Goal: Contribute content

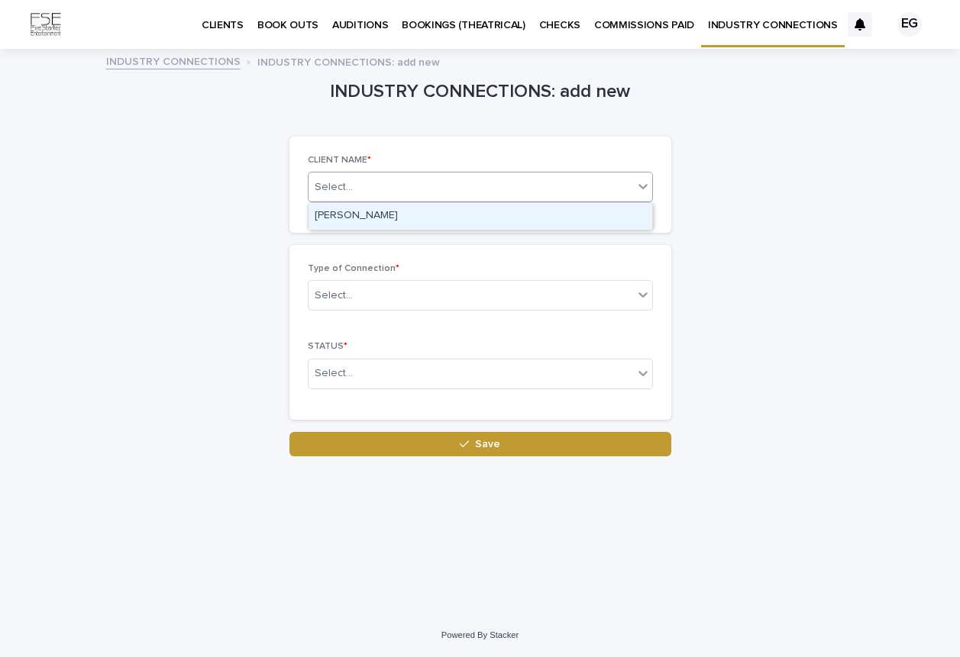
click at [642, 191] on icon at bounding box center [642, 186] width 15 height 15
click at [753, 286] on div "INDUSTRY CONNECTIONS: add new Loading... Saving… Loading... Saving… Loading... …" at bounding box center [480, 253] width 748 height 406
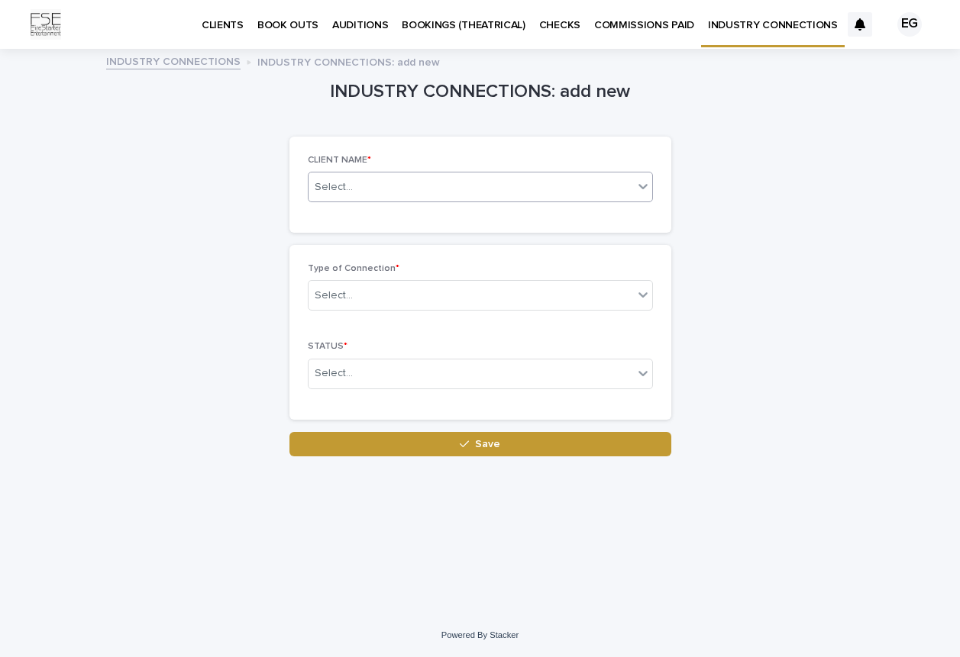
click at [640, 188] on icon at bounding box center [642, 186] width 9 height 5
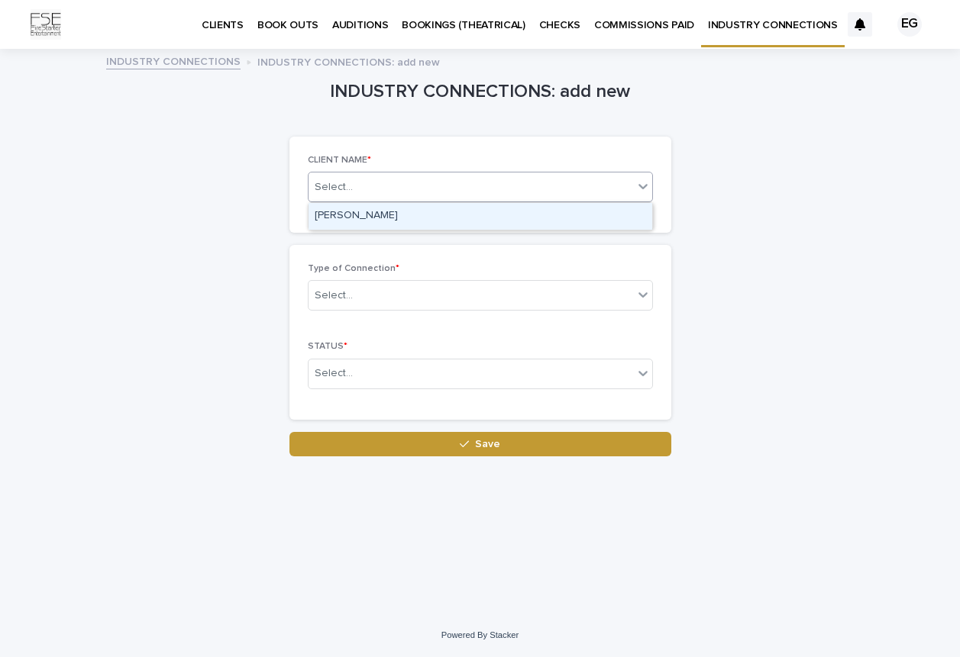
click at [703, 261] on div "INDUSTRY CONNECTIONS: add new Loading... Saving… Loading... Saving… Loading... …" at bounding box center [480, 253] width 748 height 406
click at [633, 185] on span at bounding box center [633, 187] width 1 height 17
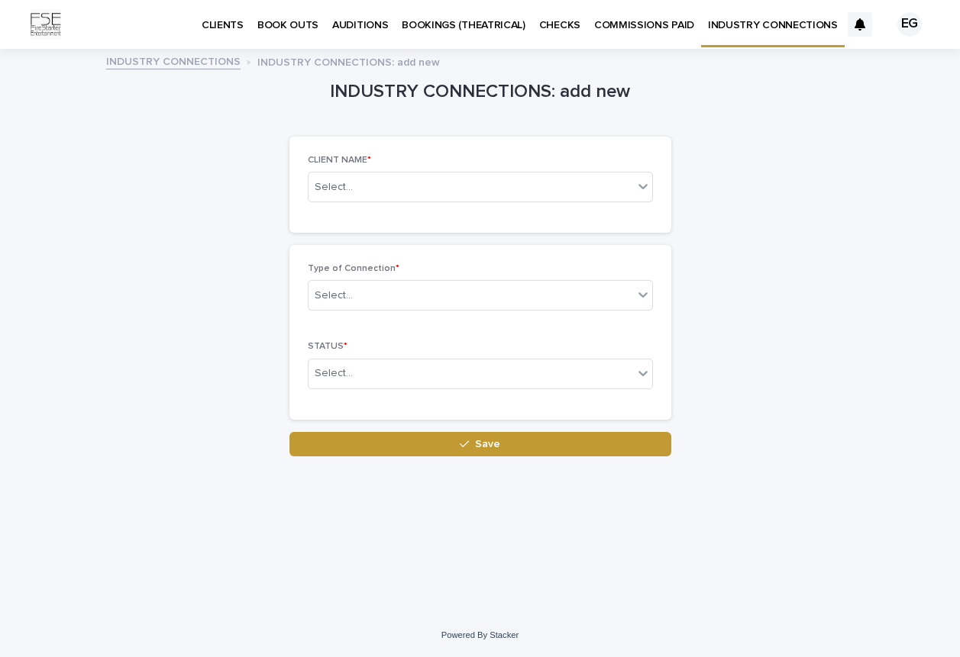
click at [719, 268] on div "INDUSTRY CONNECTIONS: add new Loading... Saving… Loading... Saving… Loading... …" at bounding box center [480, 253] width 748 height 406
click at [640, 198] on div at bounding box center [643, 186] width 18 height 27
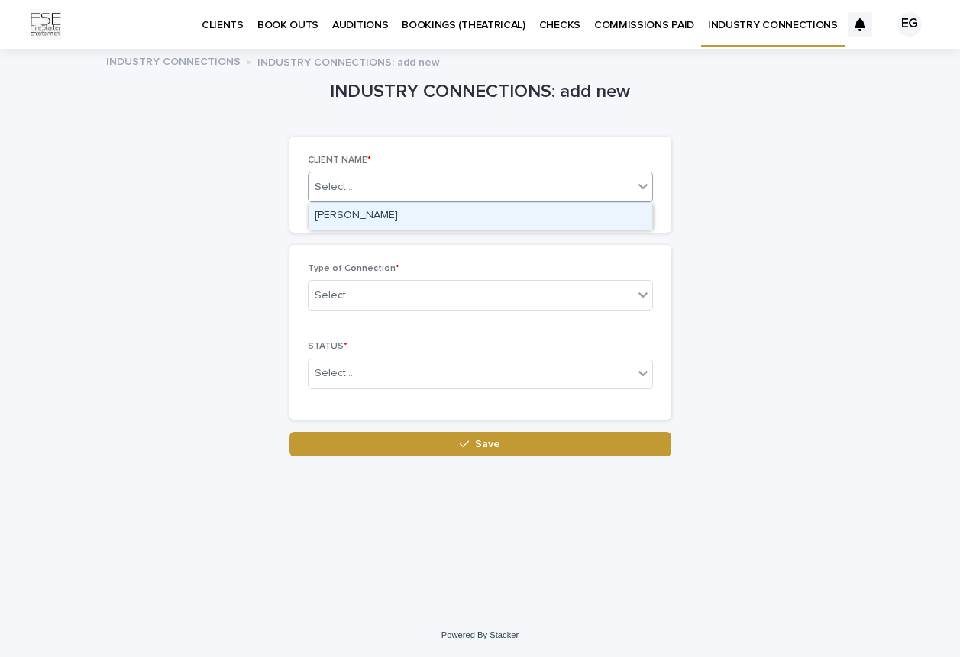
click at [569, 209] on div "[PERSON_NAME]" at bounding box center [480, 216] width 344 height 27
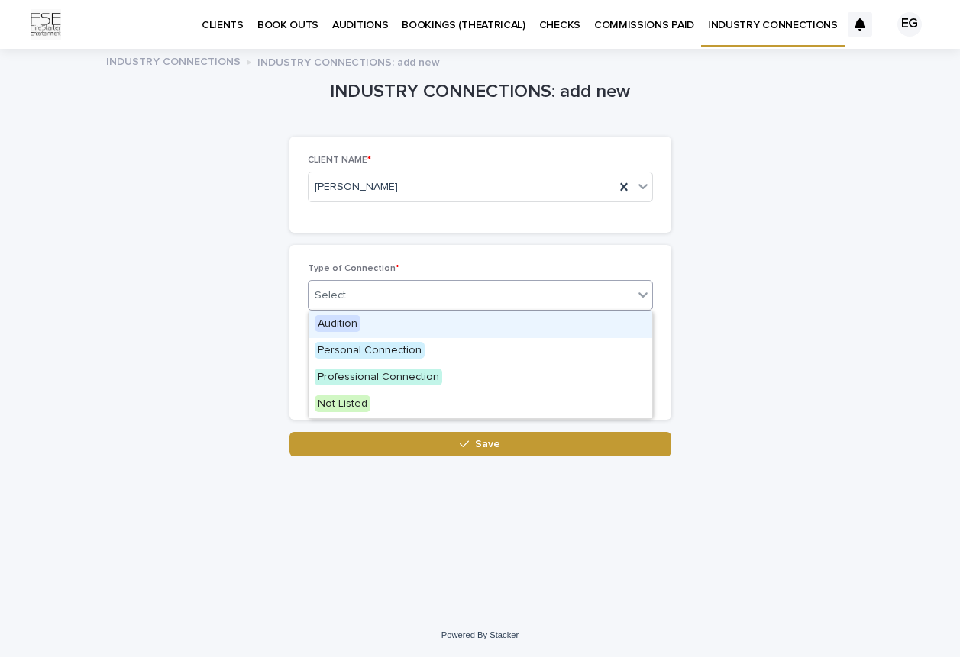
click at [628, 298] on div "Select..." at bounding box center [470, 295] width 324 height 25
click at [431, 324] on div "Audition" at bounding box center [480, 324] width 344 height 27
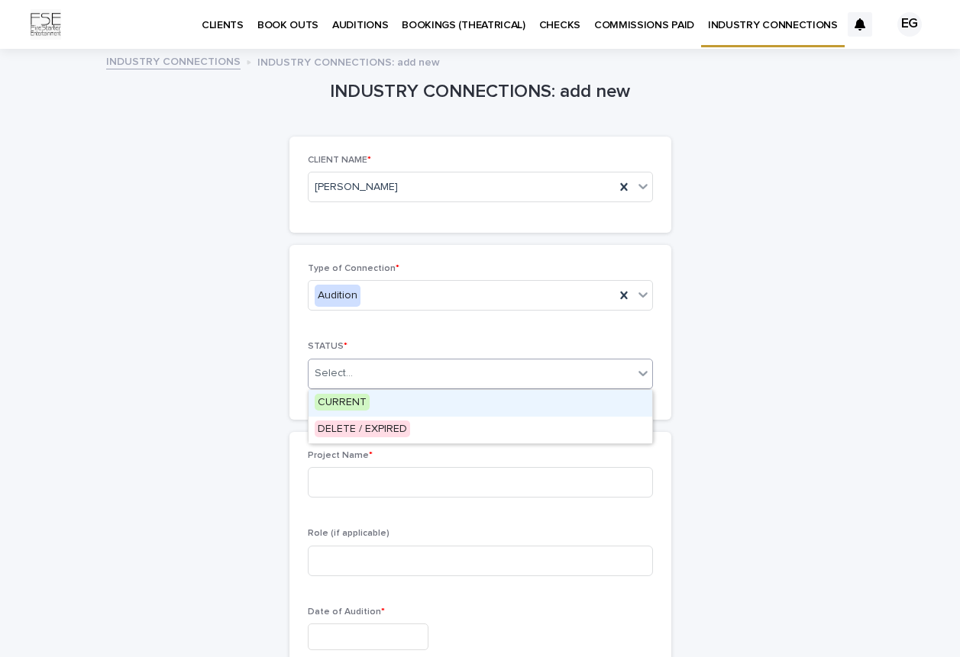
click at [480, 383] on div "Select..." at bounding box center [470, 373] width 324 height 25
click at [479, 409] on div "CURRENT" at bounding box center [480, 403] width 344 height 27
